Goal: Task Accomplishment & Management: Manage account settings

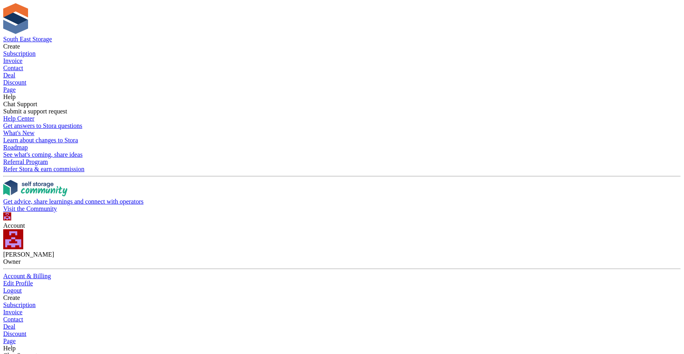
type input "***"
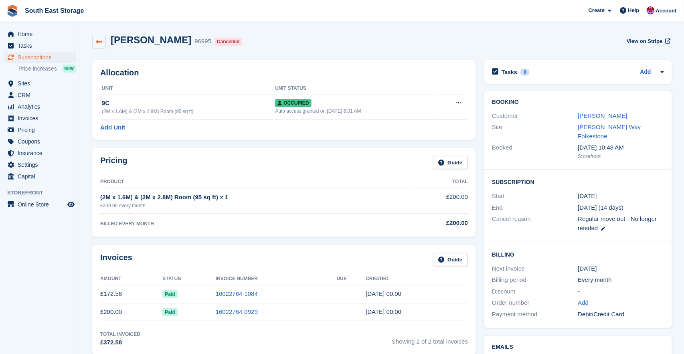
click at [97, 42] on icon at bounding box center [99, 42] width 6 height 6
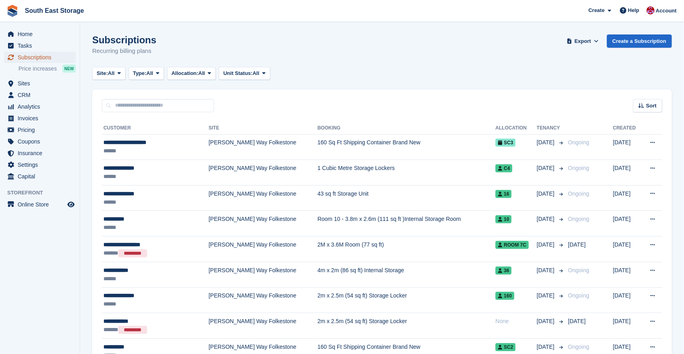
click at [26, 54] on span "Subscriptions" at bounding box center [42, 57] width 48 height 11
